Goal: Task Accomplishment & Management: Manage account settings

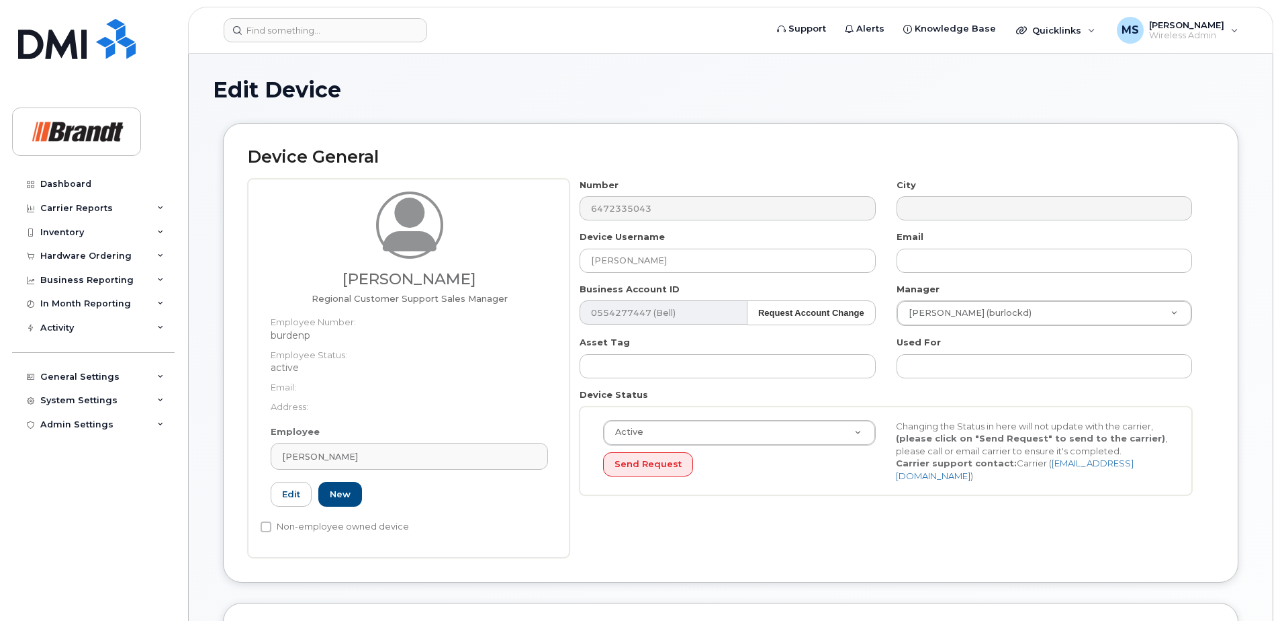
select select "34499225"
select select "34499244"
select select "35155016"
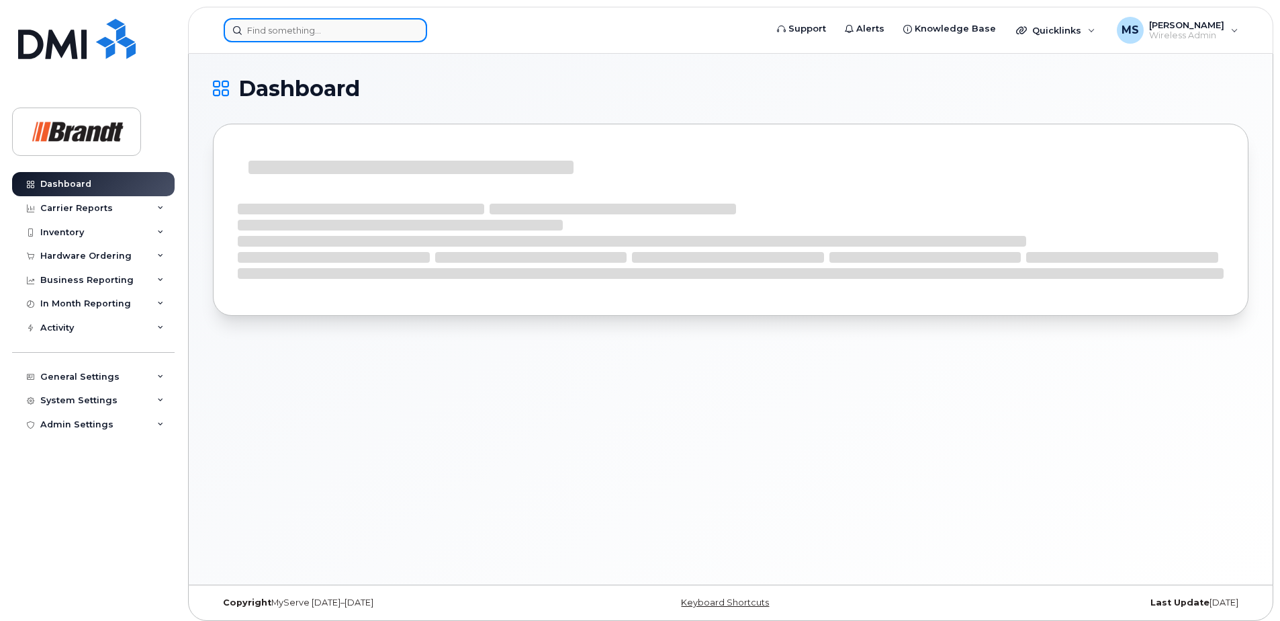
click at [378, 26] on input at bounding box center [325, 30] width 203 height 24
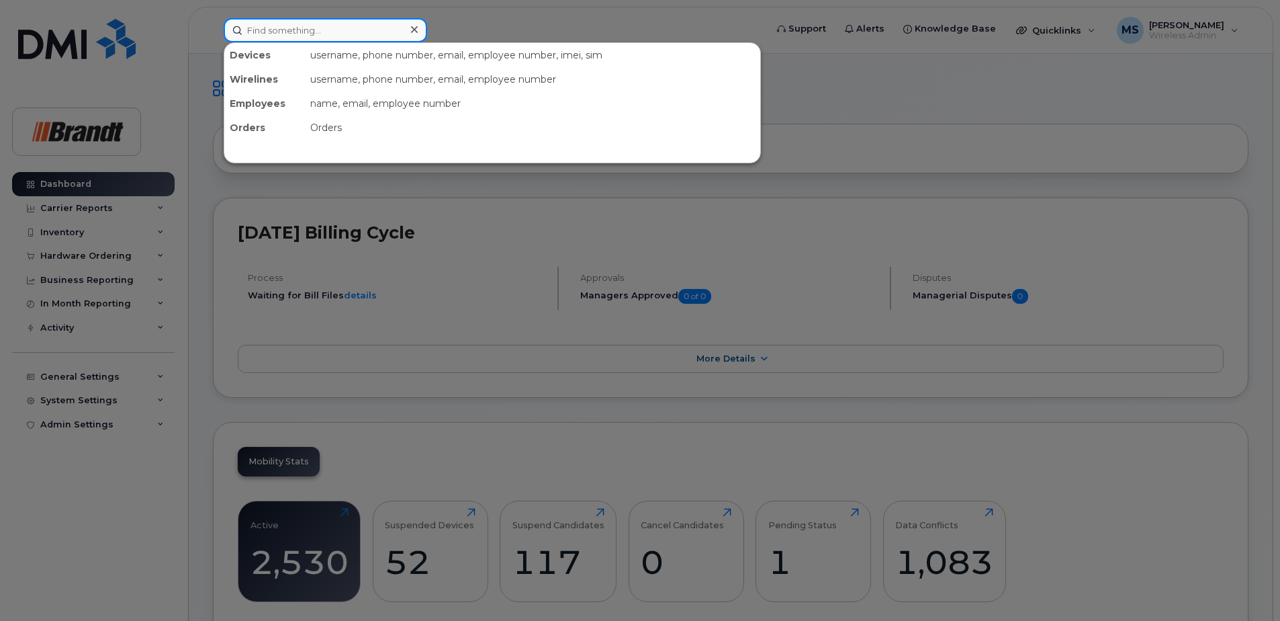
click at [376, 28] on input at bounding box center [325, 30] width 203 height 24
click at [377, 29] on input at bounding box center [325, 30] width 203 height 24
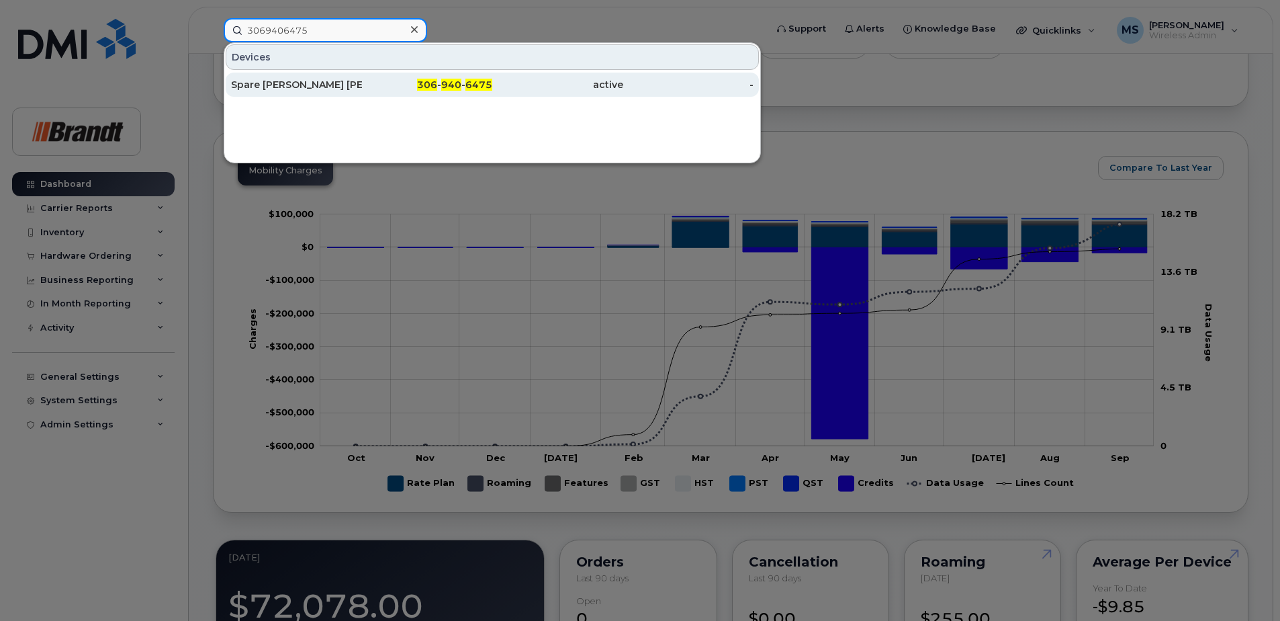
type input "3069406475"
click at [373, 77] on div "306 - 940 - 6475" at bounding box center [427, 85] width 131 height 24
